Goal: Task Accomplishment & Management: Use online tool/utility

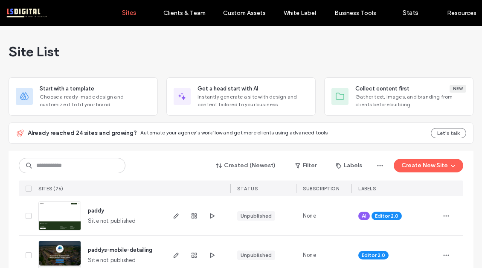
click at [96, 157] on div "Created (Newest) Filter Labels Create New Site" at bounding box center [241, 165] width 445 height 16
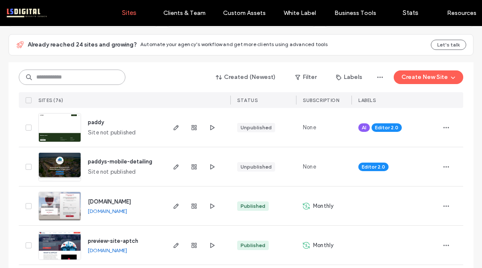
click at [96, 71] on input at bounding box center [72, 77] width 107 height 15
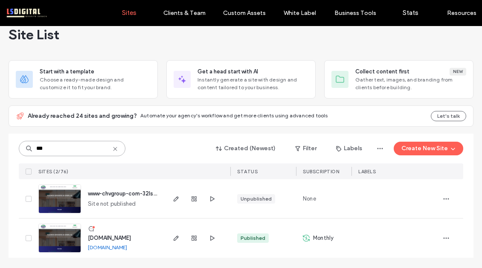
scroll to position [17, 0]
type input "***"
click at [177, 238] on span "button" at bounding box center [176, 238] width 10 height 10
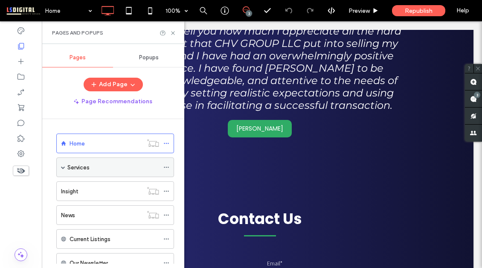
click at [62, 166] on span at bounding box center [63, 167] width 4 height 4
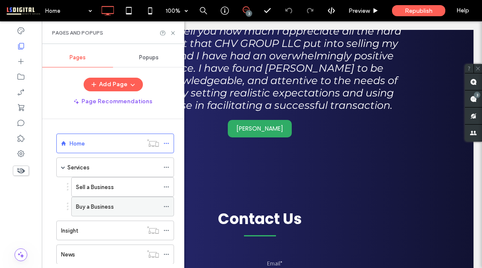
click at [103, 214] on div "Buy a Business" at bounding box center [117, 206] width 83 height 19
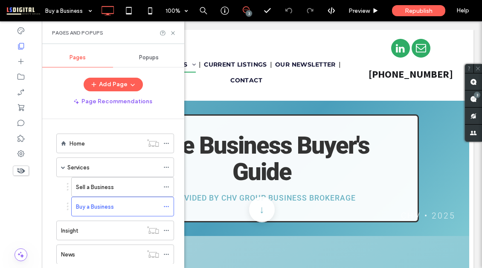
click at [172, 31] on div "Buy a Business 100% 3 Preview Republish Help Site Comments Team & Clients Autom…" at bounding box center [241, 134] width 482 height 268
click at [173, 33] on use at bounding box center [172, 32] width 3 height 3
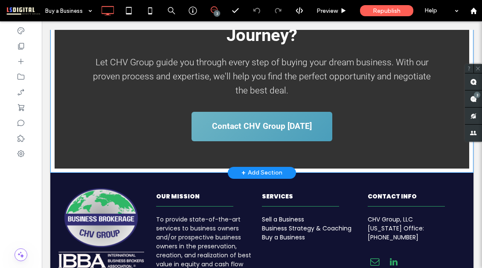
scroll to position [1451, 0]
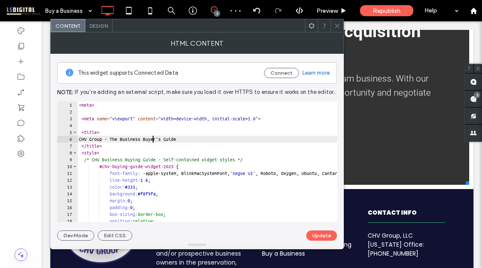
type textarea "**********"
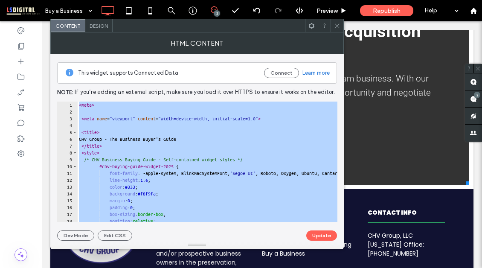
click at [336, 24] on use at bounding box center [337, 25] width 4 height 4
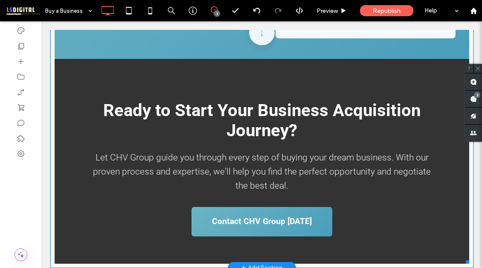
scroll to position [1373, 0]
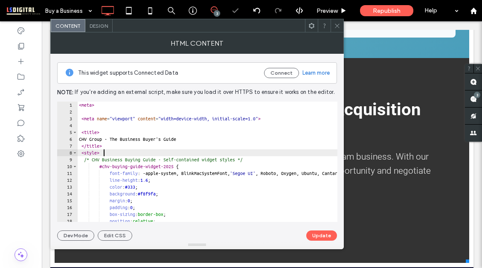
type textarea "**********"
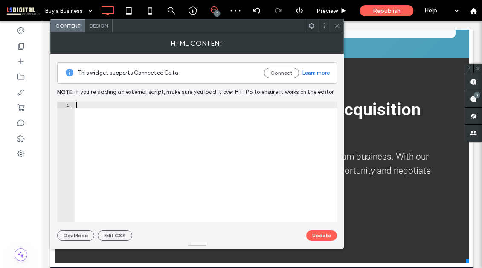
paste textarea "*******"
type textarea "*******"
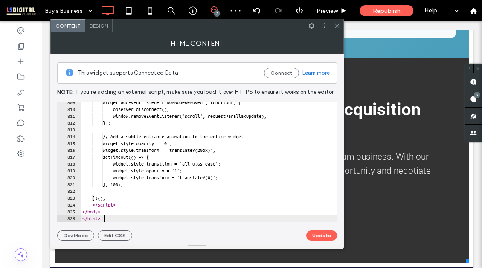
click at [317, 232] on button "Update" at bounding box center [321, 235] width 31 height 10
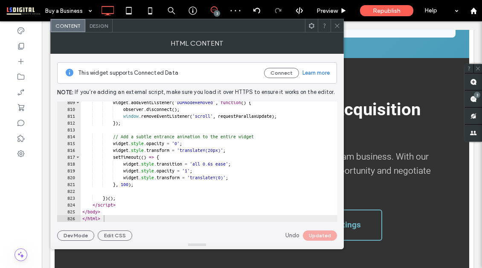
click at [338, 26] on icon at bounding box center [337, 26] width 6 height 6
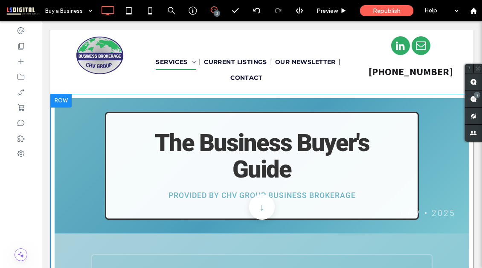
scroll to position [0, 0]
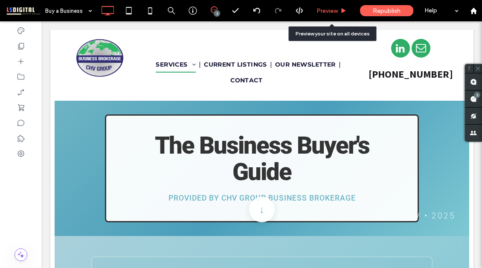
click at [327, 16] on div "Preview" at bounding box center [332, 10] width 44 height 21
click at [329, 9] on span "Preview" at bounding box center [327, 10] width 21 height 7
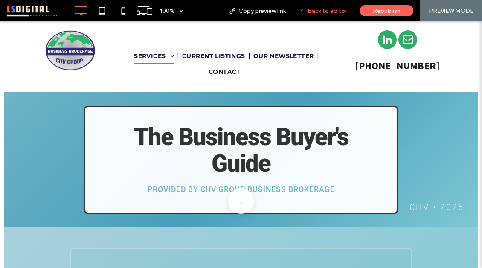
click at [329, 9] on span "Back to editor" at bounding box center [327, 10] width 39 height 7
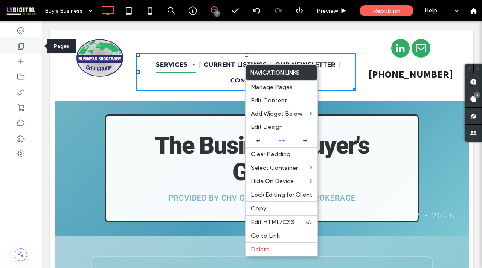
click at [22, 45] on icon at bounding box center [21, 46] width 9 height 9
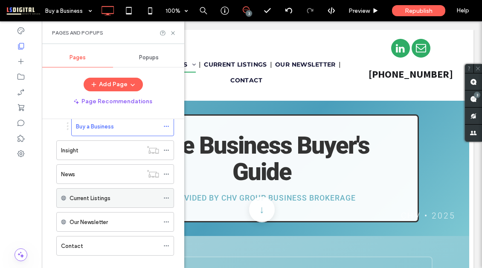
scroll to position [81, 0]
click at [165, 197] on icon at bounding box center [166, 197] width 6 height 6
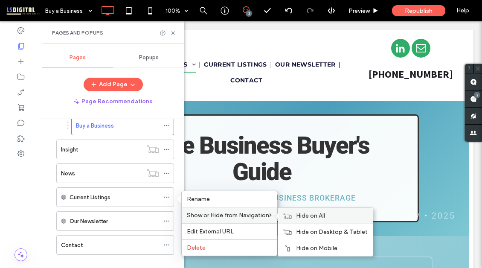
click at [297, 214] on div "Hide on All" at bounding box center [325, 216] width 95 height 16
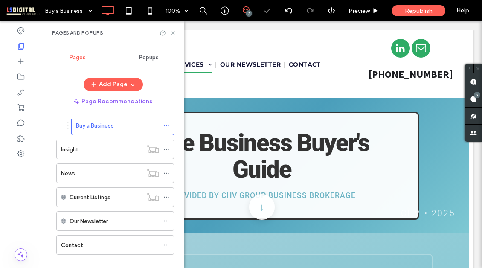
click at [175, 32] on icon at bounding box center [173, 33] width 6 height 6
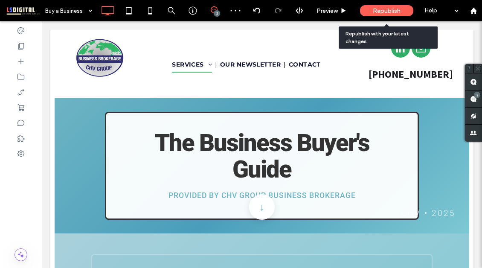
click at [387, 13] on span "Republish" at bounding box center [387, 10] width 28 height 7
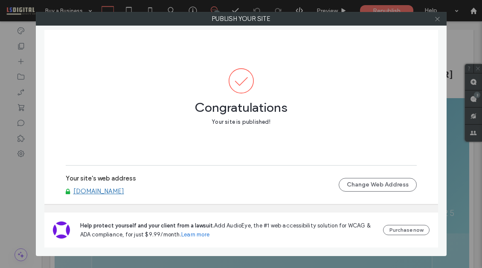
click at [434, 19] on icon at bounding box center [437, 19] width 6 height 6
